Goal: Navigation & Orientation: Find specific page/section

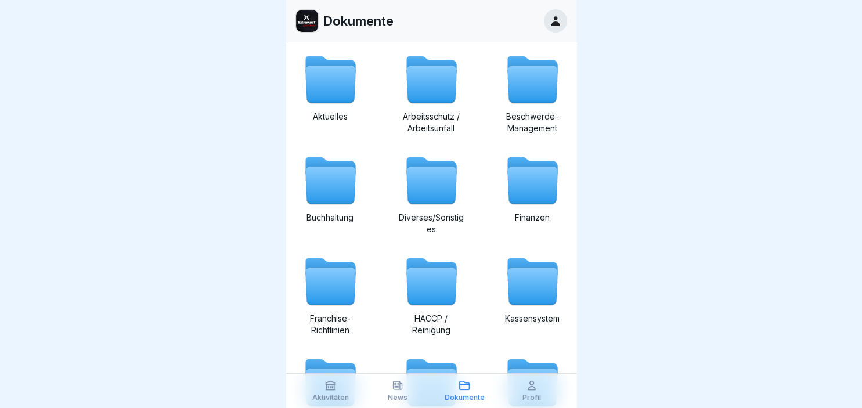
scroll to position [67, 0]
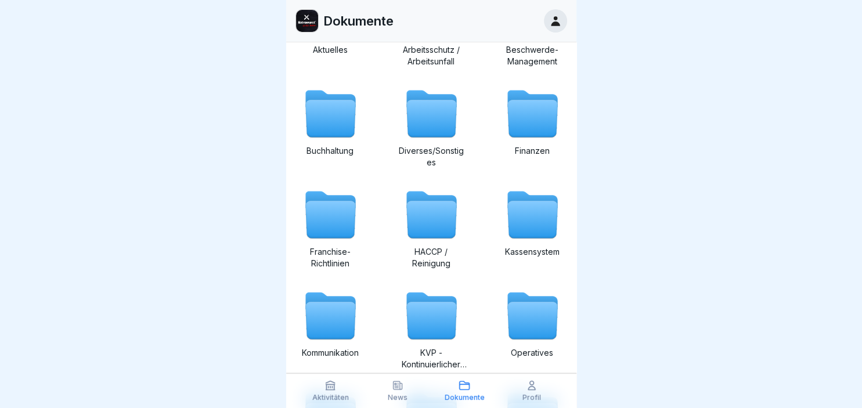
click at [397, 391] on div "News" at bounding box center [398, 391] width 62 height 22
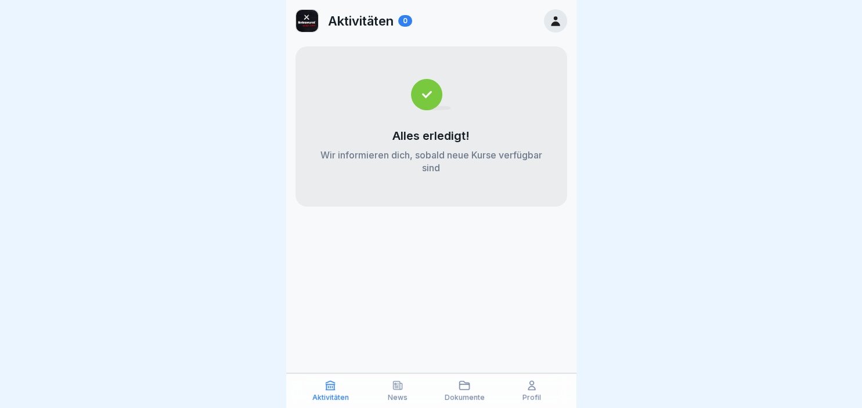
click at [397, 389] on icon at bounding box center [398, 386] width 12 height 12
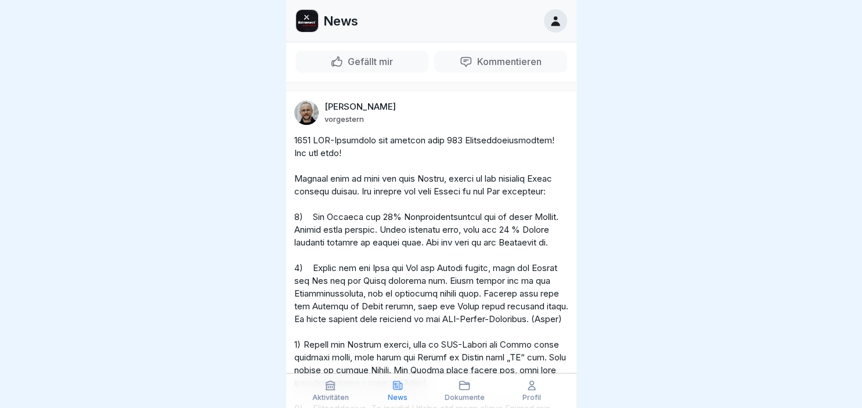
scroll to position [936, 0]
